Goal: Task Accomplishment & Management: Manage account settings

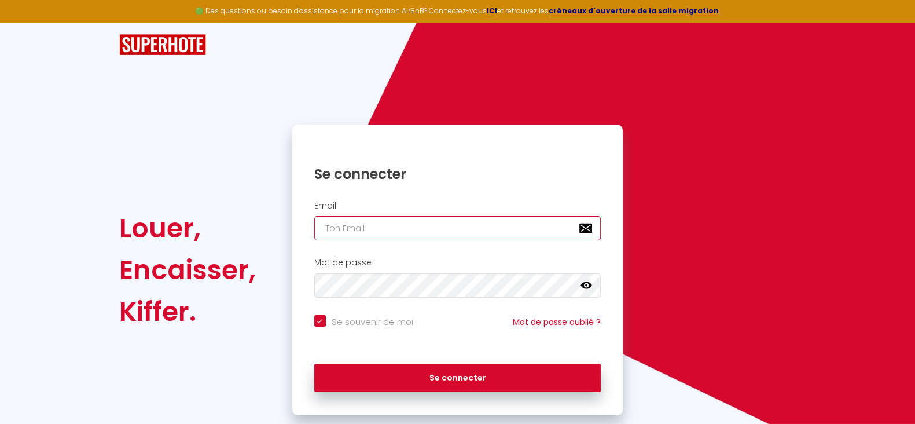
type input "[EMAIL_ADDRESS][DOMAIN_NAME]"
click at [441, 393] on div "Se connecter" at bounding box center [457, 378] width 331 height 52
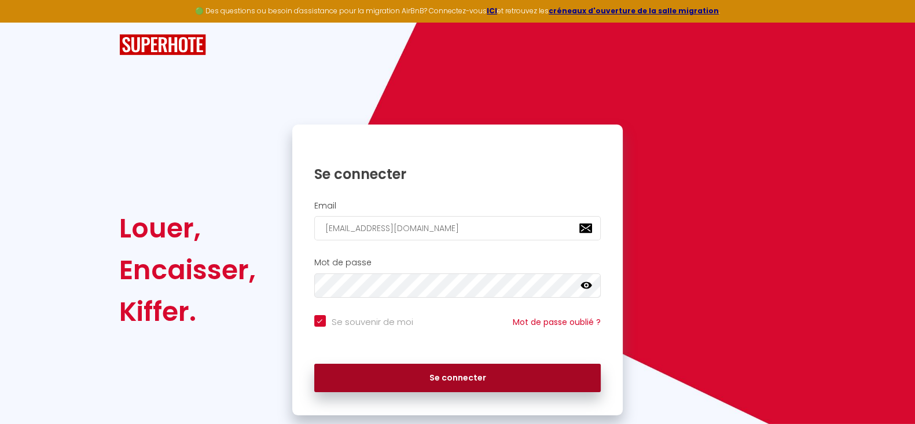
click at [441, 389] on button "Se connecter" at bounding box center [457, 378] width 287 height 29
checkbox input "true"
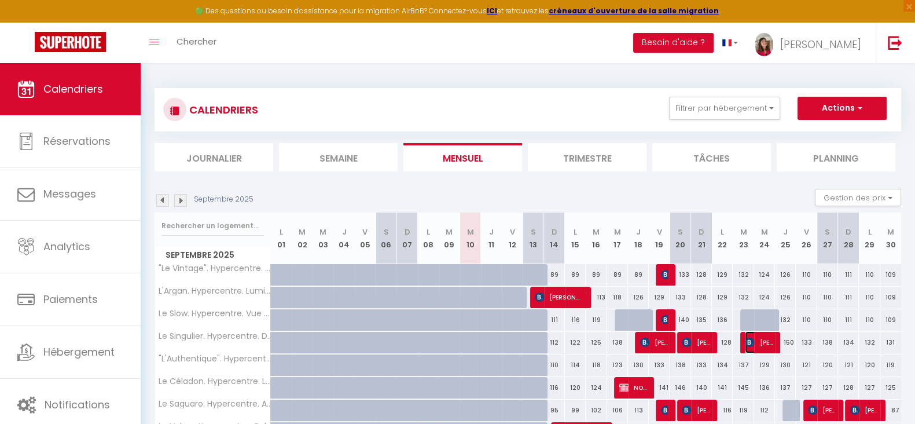
click at [754, 346] on span "[PERSON_NAME]" at bounding box center [759, 342] width 28 height 22
select select "OK"
select select "KO"
select select "0"
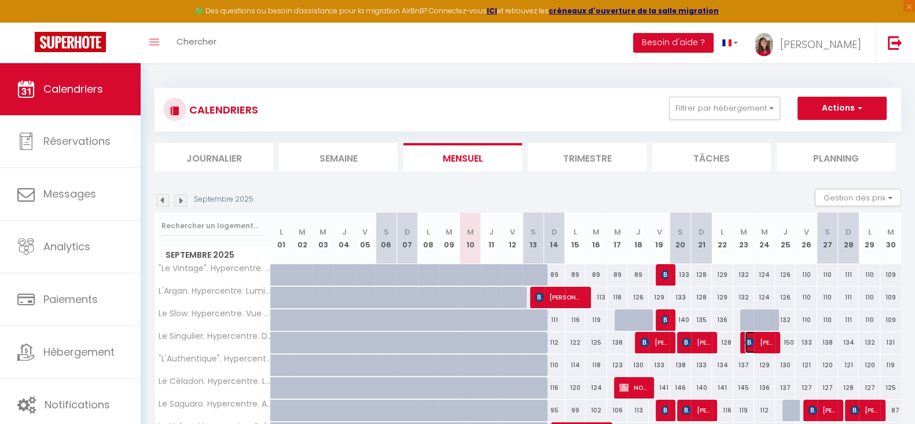
select select "1"
select select
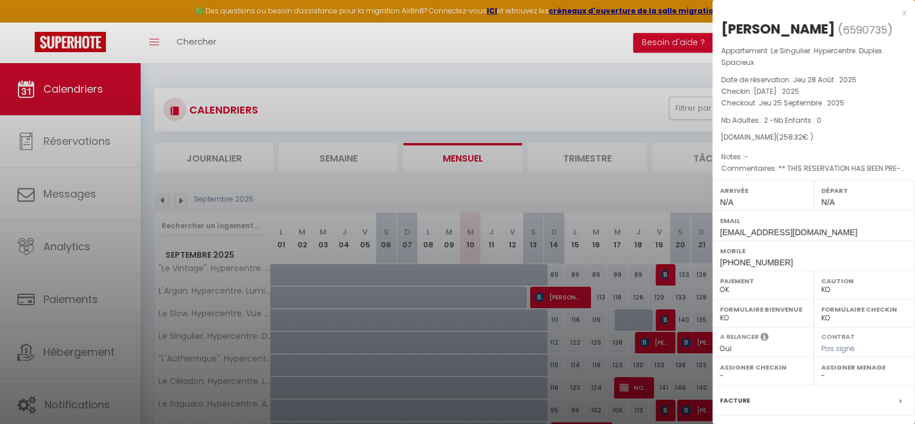
click at [822, 198] on span "N/A" at bounding box center [828, 201] width 13 height 9
click at [673, 192] on div at bounding box center [457, 212] width 915 height 424
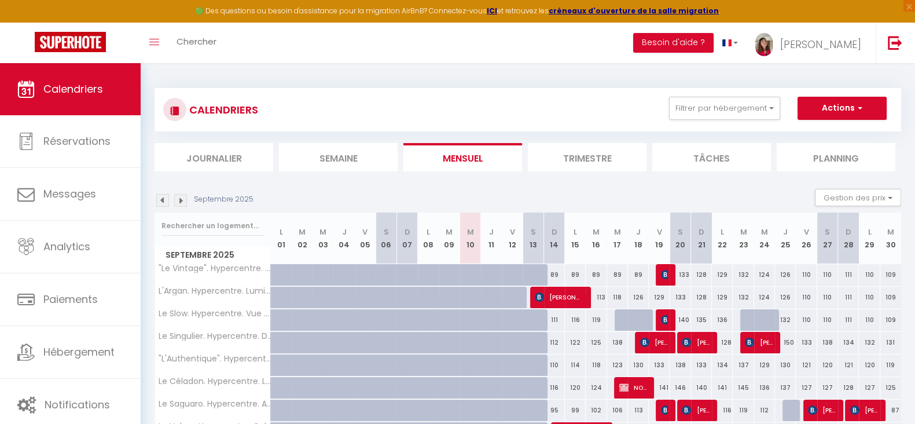
click at [643, 213] on th "J 18" at bounding box center [638, 239] width 21 height 52
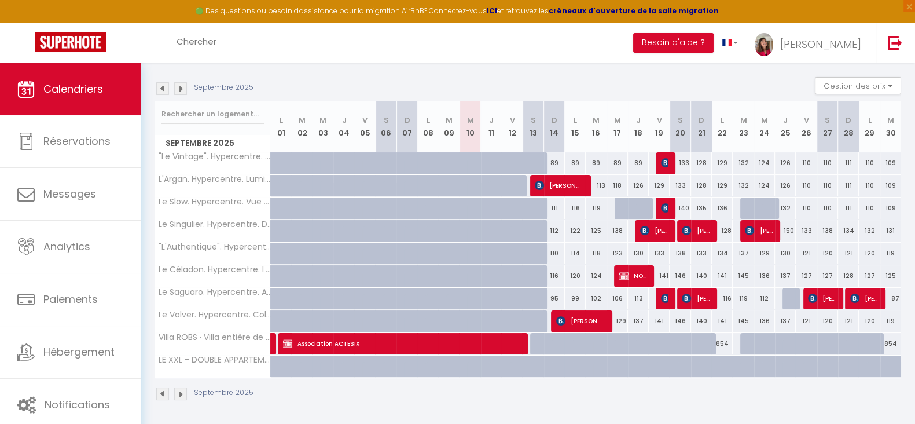
scroll to position [112, 0]
drag, startPoint x: 630, startPoint y: 295, endPoint x: 647, endPoint y: 295, distance: 16.8
click at [647, 295] on div "113" at bounding box center [638, 297] width 21 height 21
type input "113"
type input "Jeu 18 Septembre 2025"
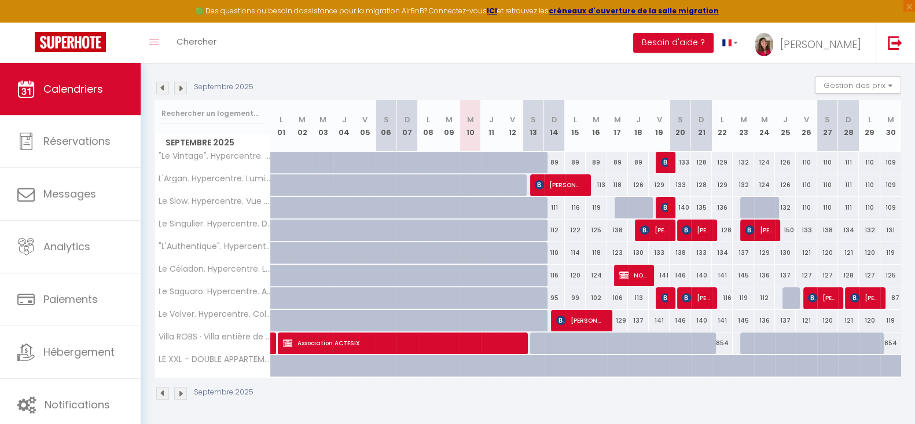
type input "Ven 19 Septembre 2025"
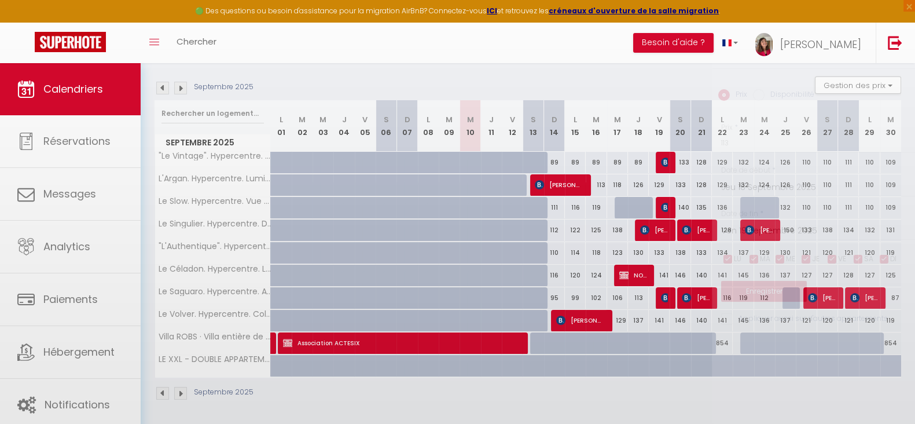
click at [647, 295] on div at bounding box center [457, 212] width 915 height 424
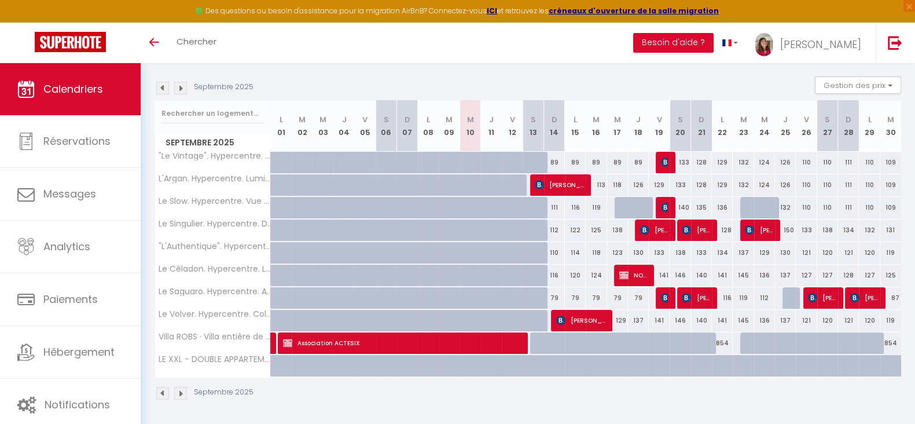
click at [186, 87] on img at bounding box center [180, 88] width 13 height 13
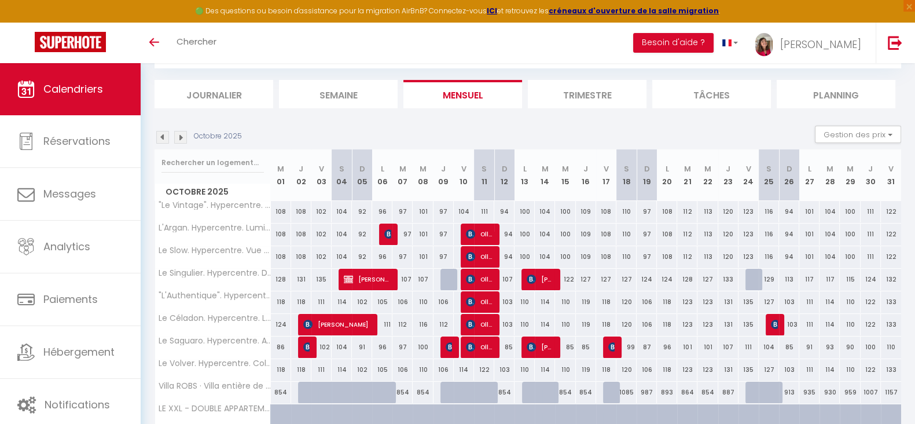
scroll to position [112, 0]
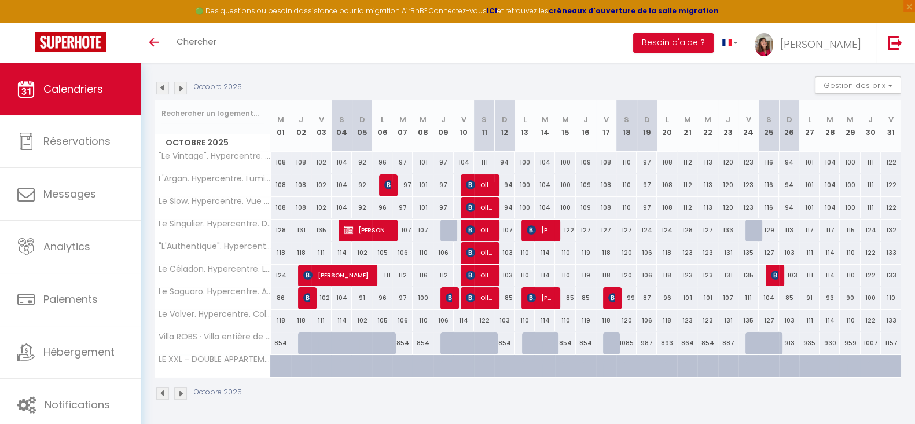
click at [184, 88] on img at bounding box center [180, 88] width 13 height 13
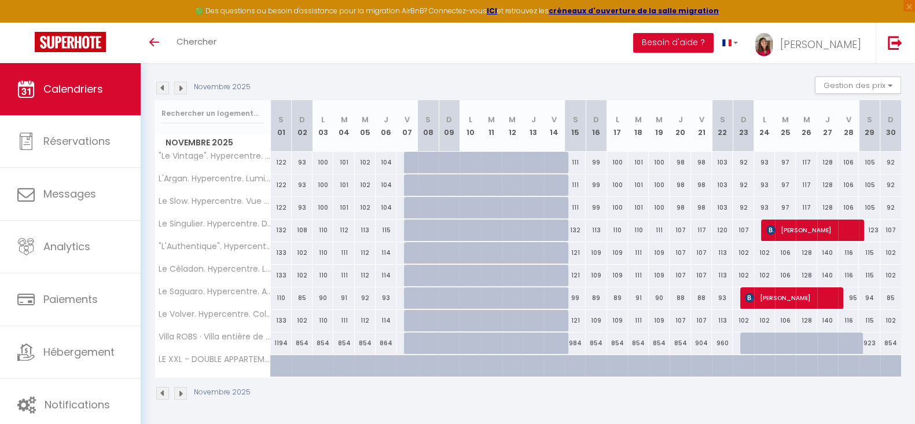
click at [157, 82] on img at bounding box center [162, 88] width 13 height 13
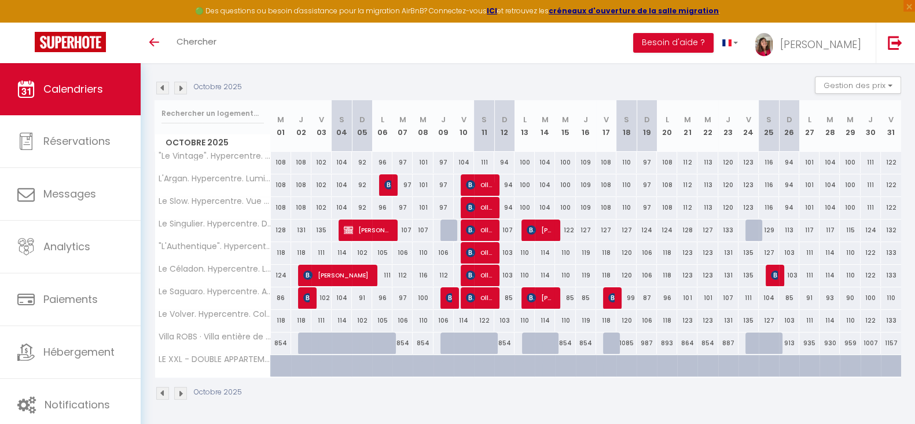
click at [162, 85] on img at bounding box center [162, 88] width 13 height 13
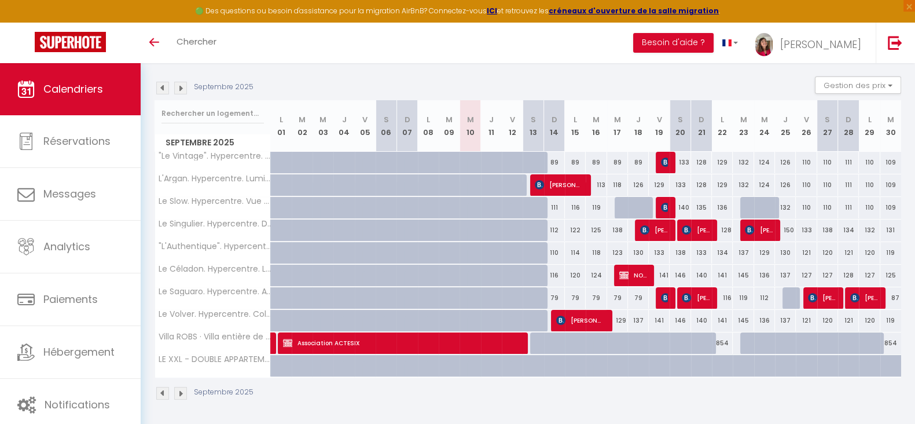
click at [185, 91] on img at bounding box center [180, 88] width 13 height 13
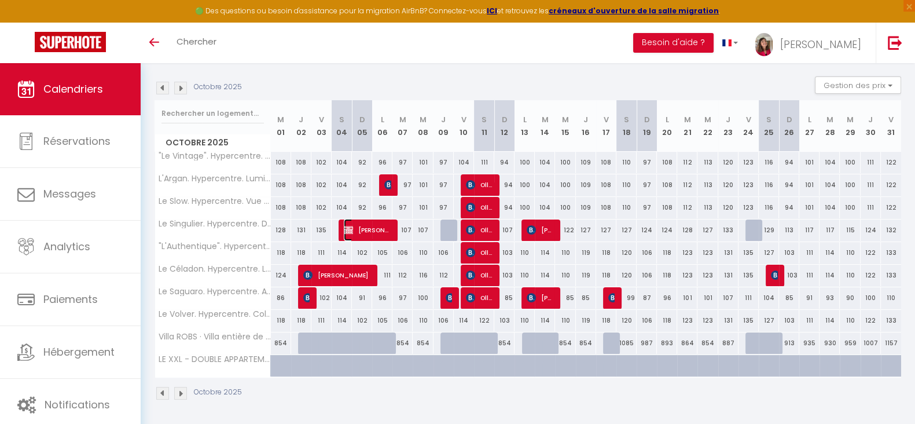
click at [363, 227] on span "Josée Blouin" at bounding box center [367, 230] width 47 height 22
select select "OK"
select select "KO"
select select "1"
select select "0"
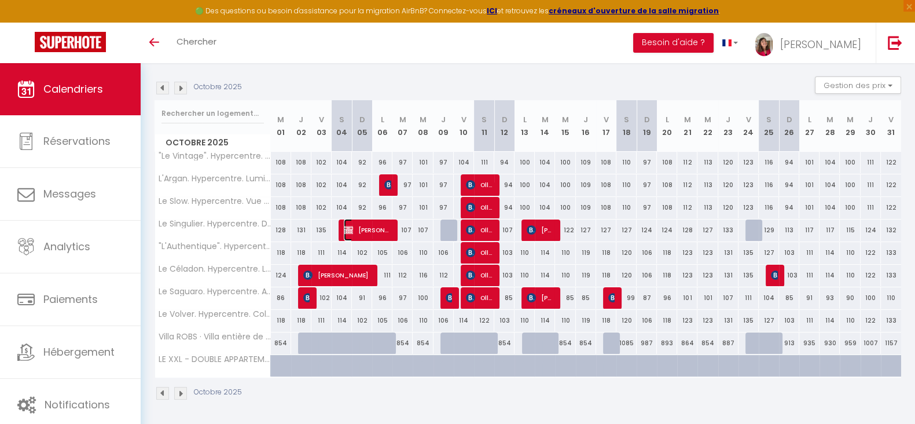
select select "1"
select select
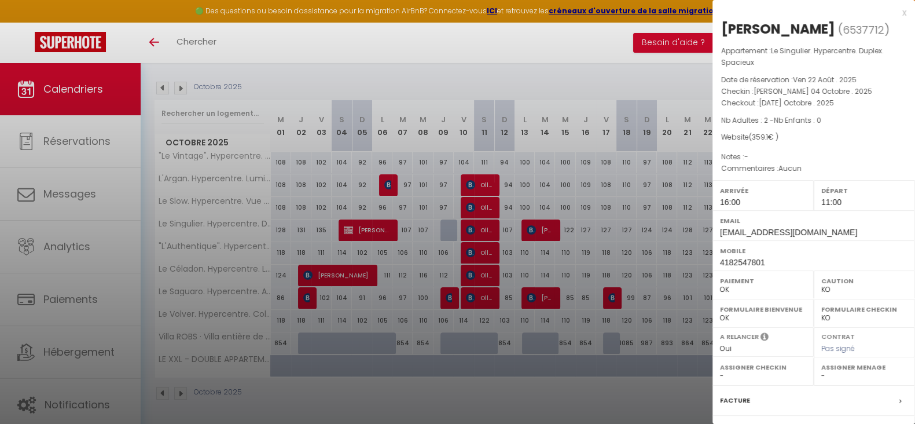
click at [367, 392] on div at bounding box center [457, 212] width 915 height 424
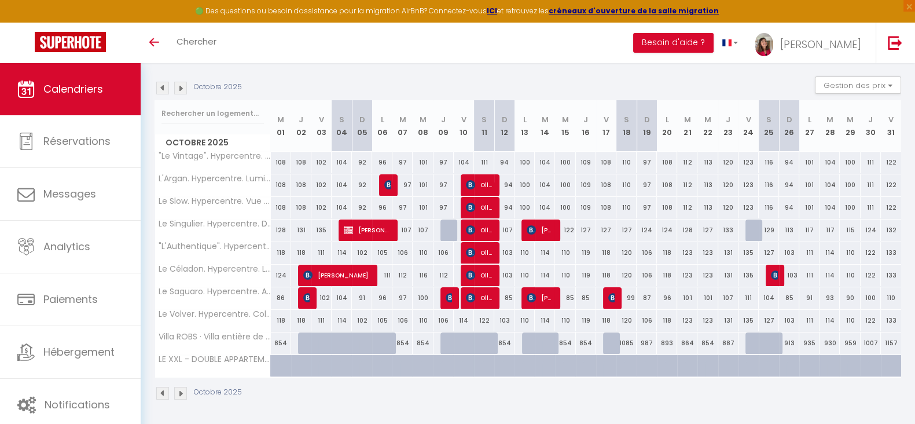
click at [177, 87] on img at bounding box center [180, 88] width 13 height 13
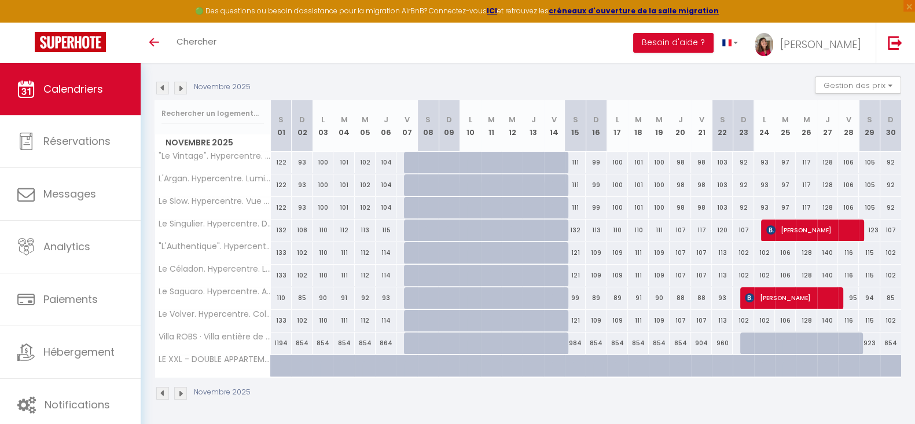
click at [190, 87] on div "Novembre 2025" at bounding box center [205, 88] width 100 height 13
click at [187, 89] on div "Novembre 2025" at bounding box center [205, 88] width 100 height 13
click at [178, 86] on img at bounding box center [180, 88] width 13 height 13
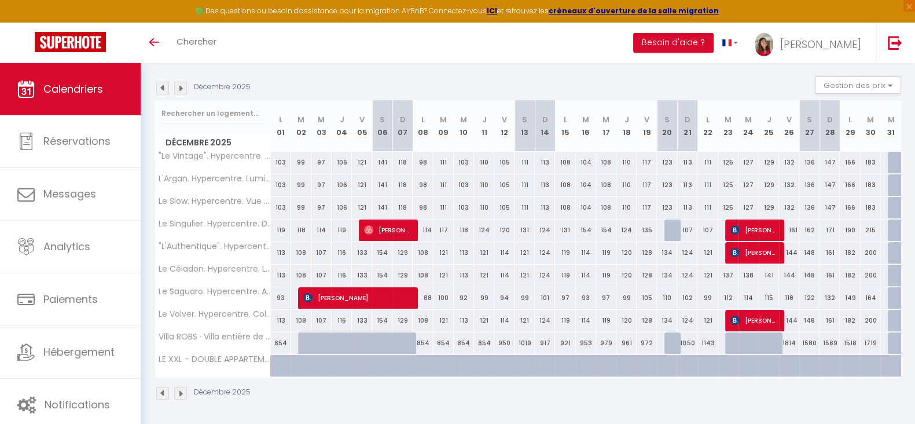
click at [91, 97] on link "Calendriers" at bounding box center [70, 89] width 141 height 52
